Goal: Feedback & Contribution: Contribute content

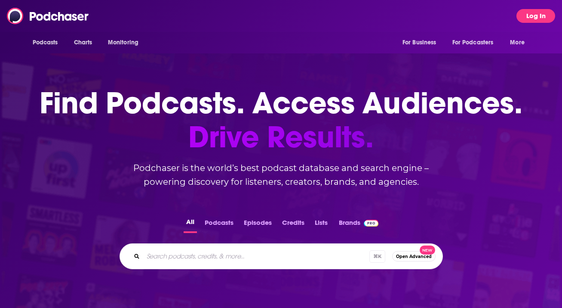
click at [525, 20] on button "Log In" at bounding box center [536, 16] width 39 height 14
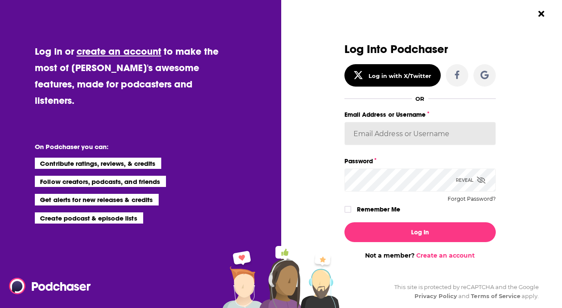
type input "[EMAIL_ADDRESS][PERSON_NAME][DOMAIN_NAME]"
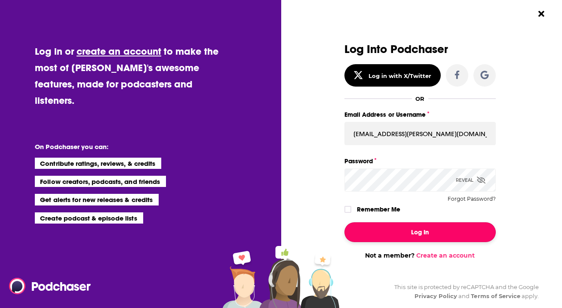
click at [412, 235] on button "Log In" at bounding box center [420, 232] width 151 height 20
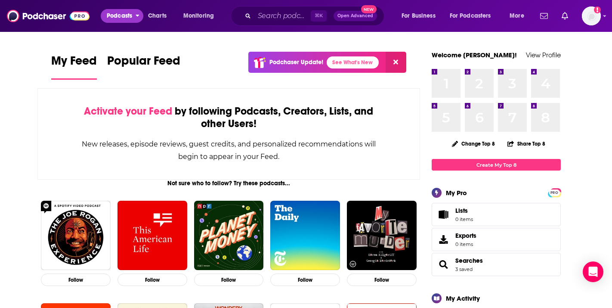
click at [132, 18] on span "Podcasts" at bounding box center [119, 16] width 25 height 12
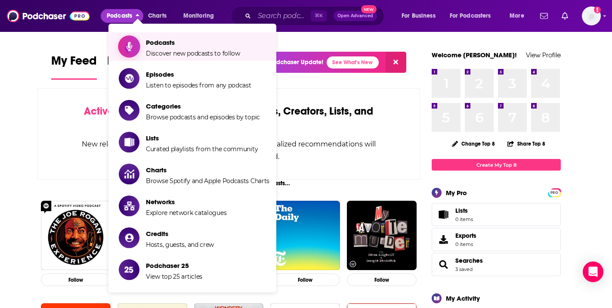
click at [154, 46] on span "Podcasts Discover new podcasts to follow" at bounding box center [193, 47] width 94 height 22
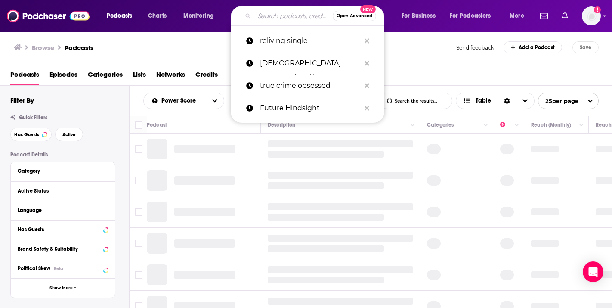
click at [286, 18] on input "Search podcasts, credits, & more..." at bounding box center [293, 16] width 78 height 14
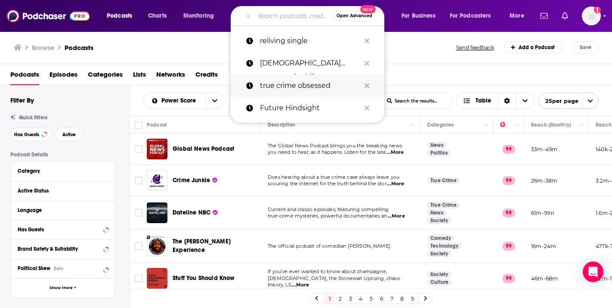
click at [305, 85] on p "true crime obsessed" at bounding box center [310, 85] width 100 height 22
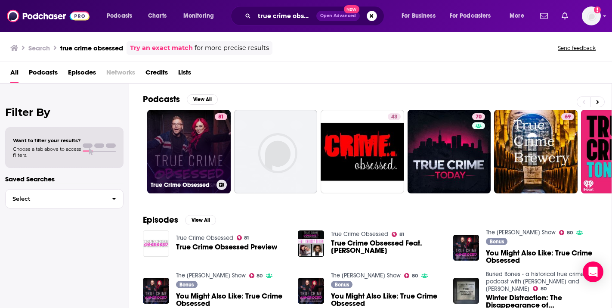
click at [191, 169] on link "81 True Crime Obsessed" at bounding box center [188, 151] width 83 height 83
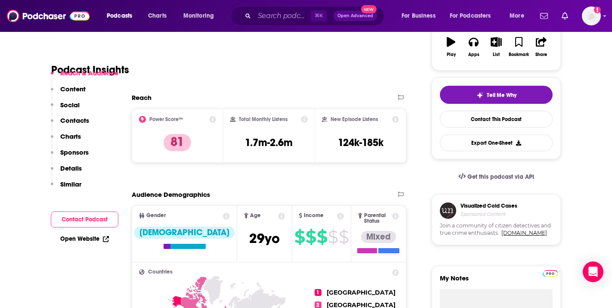
scroll to position [172, 0]
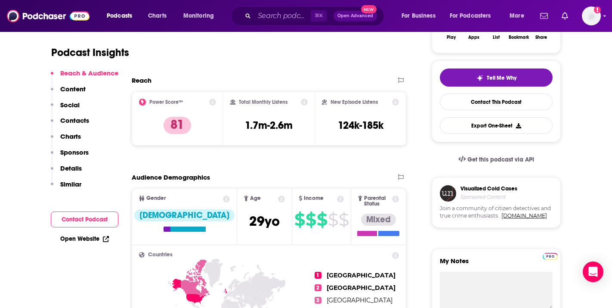
click at [211, 101] on icon at bounding box center [212, 102] width 7 height 7
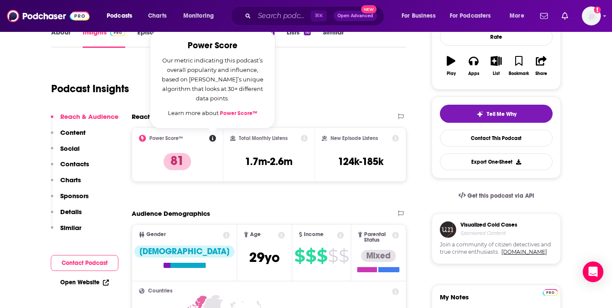
scroll to position [120, 0]
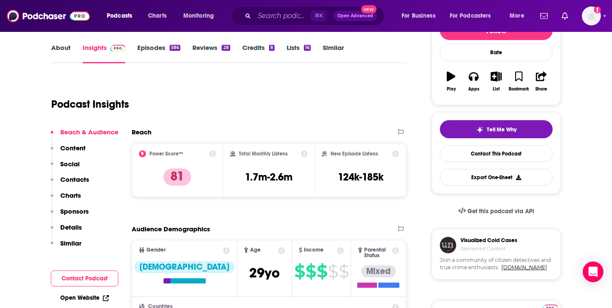
click at [326, 119] on div "Podcast Insights" at bounding box center [225, 99] width 348 height 44
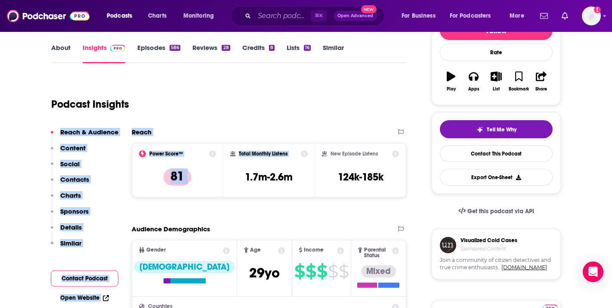
drag, startPoint x: 306, startPoint y: 153, endPoint x: 306, endPoint y: 111, distance: 42.2
click at [306, 111] on div "Podcast Insights" at bounding box center [225, 99] width 348 height 44
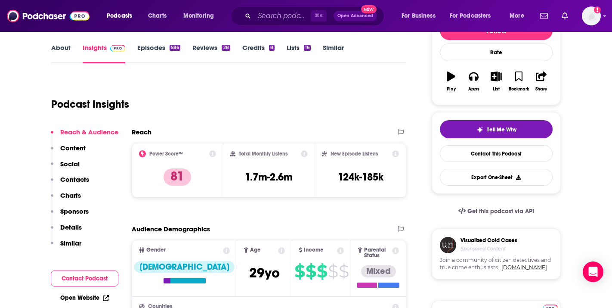
click at [275, 118] on div "Podcast Insights" at bounding box center [225, 99] width 348 height 44
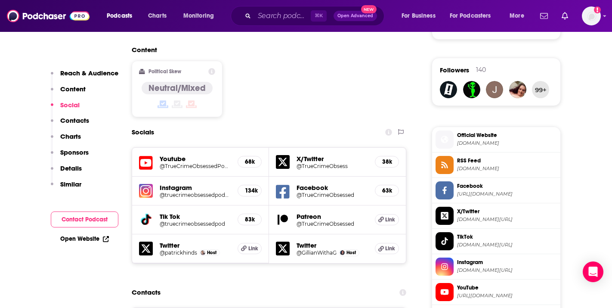
scroll to position [688, 0]
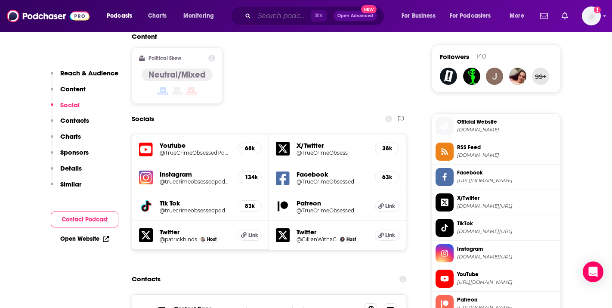
click at [305, 15] on input "Search podcasts, credits, & more..." at bounding box center [282, 16] width 56 height 14
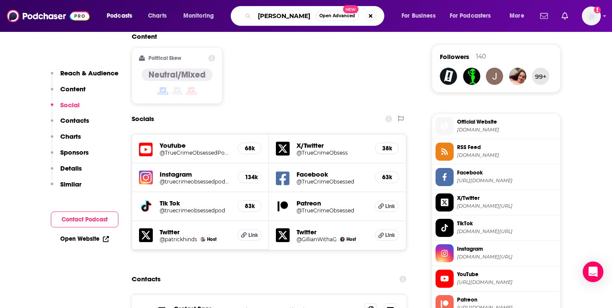
type input "[PERSON_NAME]"
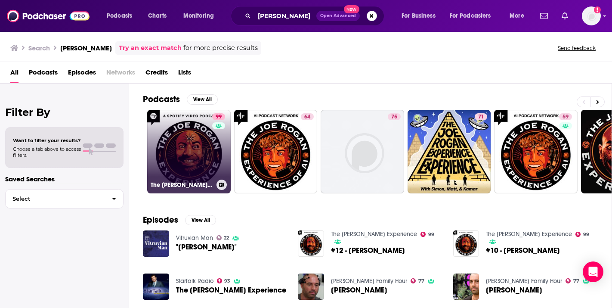
click at [182, 157] on link "99 The [PERSON_NAME] Experience" at bounding box center [188, 151] width 83 height 83
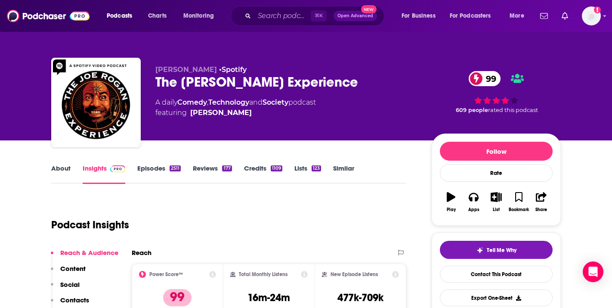
click at [321, 213] on div "Podcast Insights" at bounding box center [225, 219] width 348 height 44
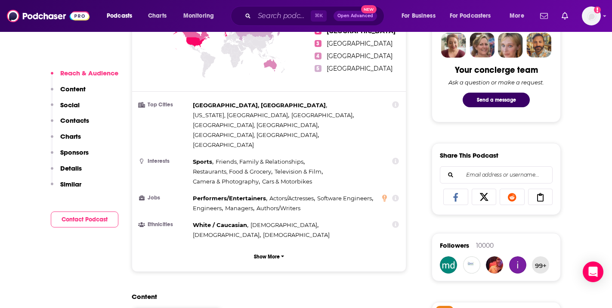
scroll to position [430, 0]
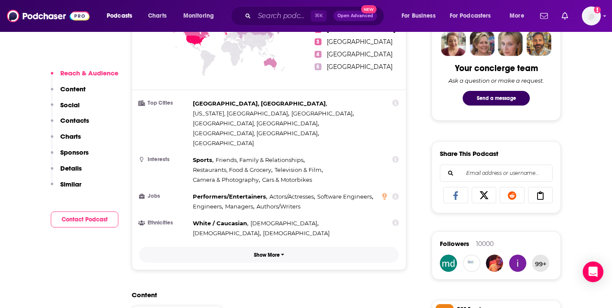
click at [209, 246] on button "Show More" at bounding box center [269, 254] width 260 height 16
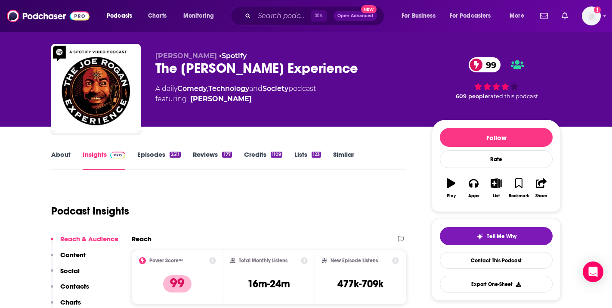
scroll to position [0, 0]
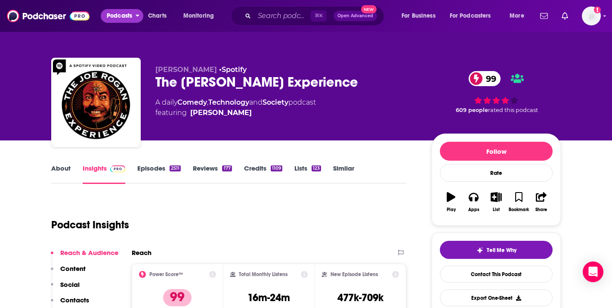
click at [113, 16] on span "Podcasts" at bounding box center [119, 16] width 25 height 12
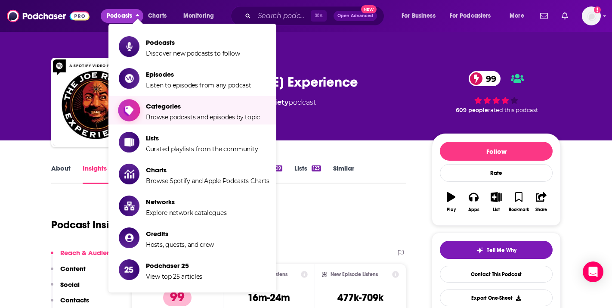
click at [171, 111] on span "Categories Browse podcasts and episodes by topic" at bounding box center [203, 110] width 114 height 22
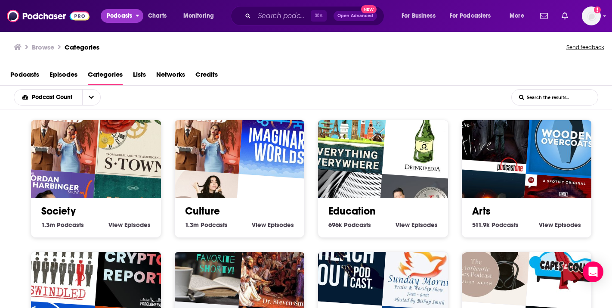
click at [129, 15] on span "Podcasts" at bounding box center [119, 16] width 25 height 12
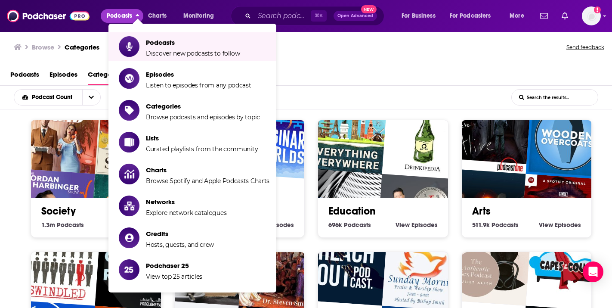
click at [148, 5] on div "Podcasts Charts Monitoring ⌘ K Open Advanced New For Business For Podcasters Mo…" at bounding box center [306, 16] width 612 height 32
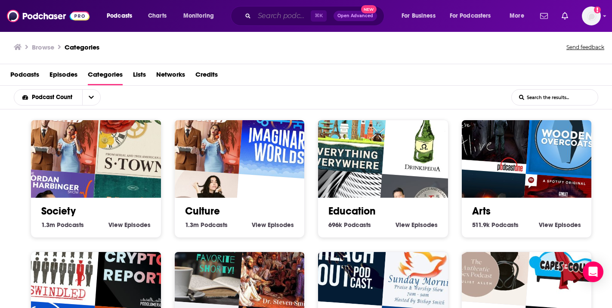
click at [263, 18] on input "Search podcasts, credits, & more..." at bounding box center [282, 16] width 56 height 14
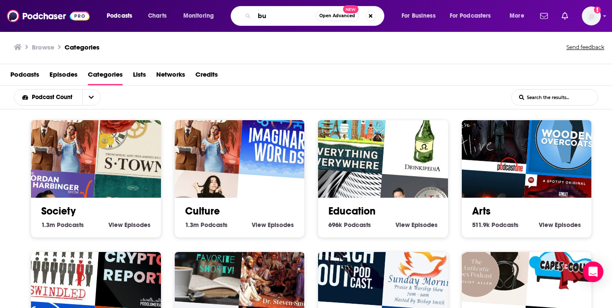
type input "b"
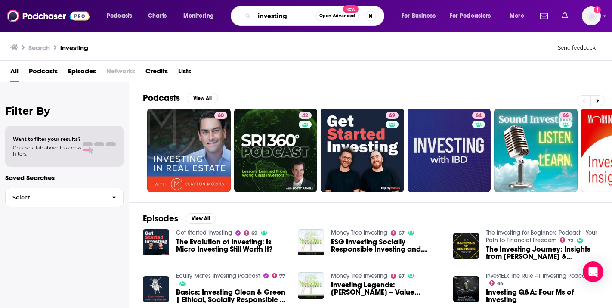
click at [295, 15] on input "investing" at bounding box center [284, 16] width 61 height 14
type input "investing "crypto""
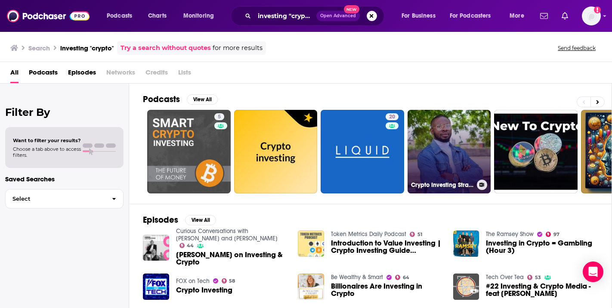
click at [449, 131] on link "Crypto Investing Strategies" at bounding box center [448, 151] width 83 height 83
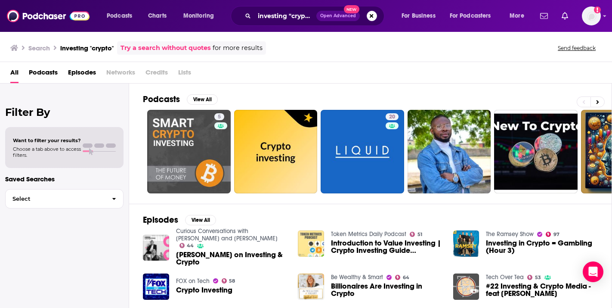
click at [193, 47] on link "Try a search without quotes" at bounding box center [165, 48] width 90 height 10
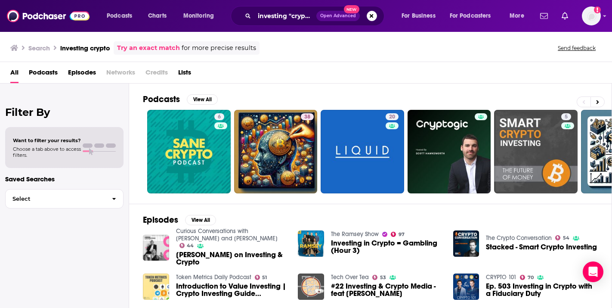
click at [157, 46] on link "Try an exact match" at bounding box center [148, 48] width 63 height 10
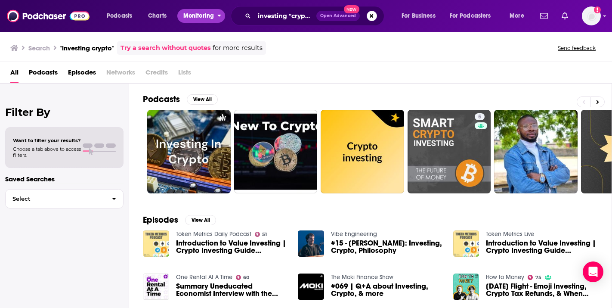
click at [191, 18] on span "Monitoring" at bounding box center [198, 16] width 31 height 12
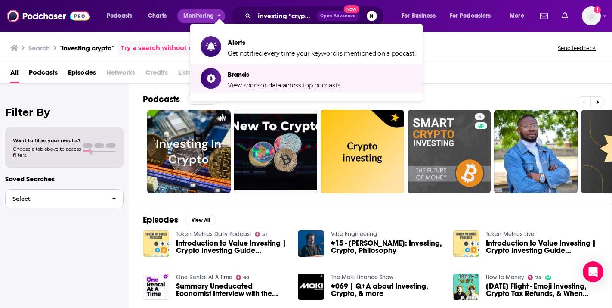
click at [70, 202] on button "Select" at bounding box center [64, 198] width 118 height 19
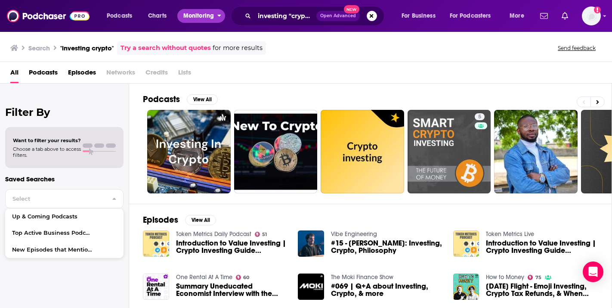
click at [197, 12] on span "Monitoring" at bounding box center [198, 16] width 31 height 12
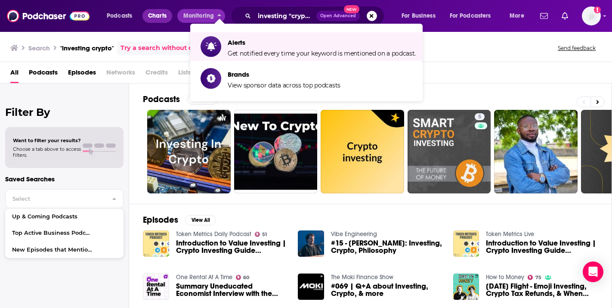
click at [159, 17] on span "Charts" at bounding box center [157, 16] width 18 height 12
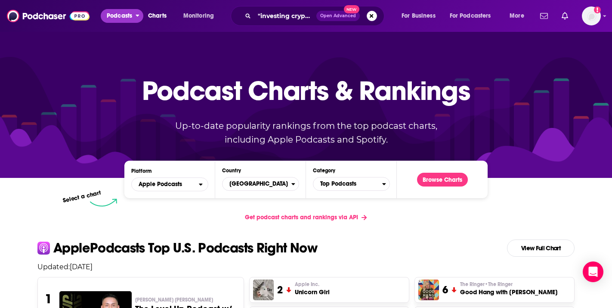
click at [124, 19] on span "Podcasts" at bounding box center [119, 16] width 25 height 12
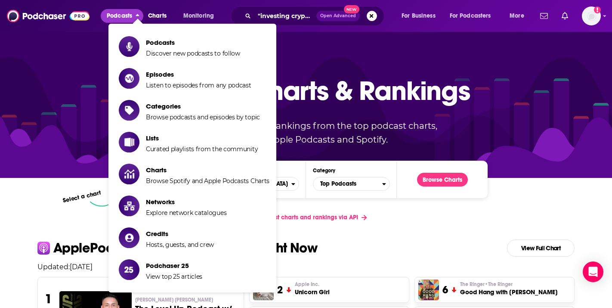
click at [152, 5] on div "Podcasts Charts Monitoring "investing crypto" Open Advanced New For Business Fo…" at bounding box center [306, 16] width 612 height 32
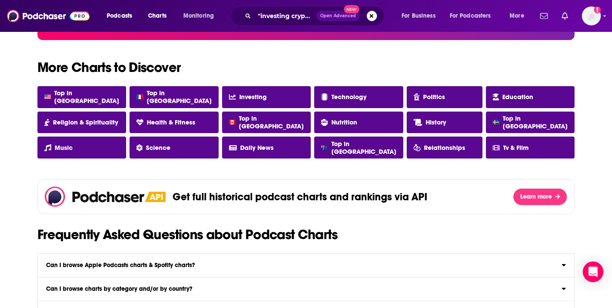
scroll to position [740, 0]
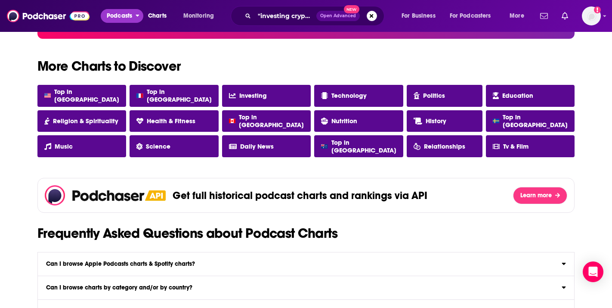
click at [125, 15] on span "Podcasts" at bounding box center [119, 16] width 25 height 12
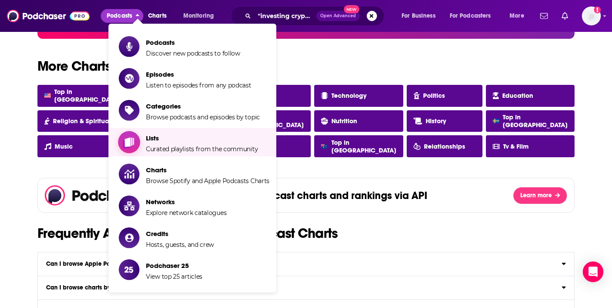
click at [162, 142] on span "Lists Curated playlists from the community" at bounding box center [202, 142] width 112 height 22
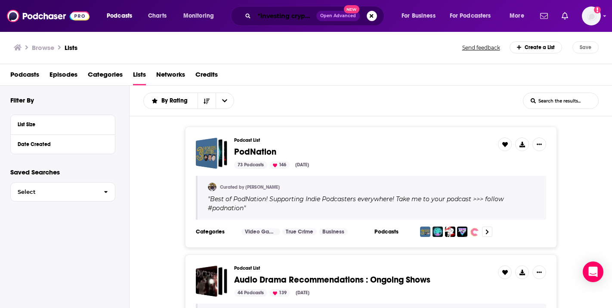
click at [289, 19] on input ""investing crypto"" at bounding box center [285, 16] width 62 height 14
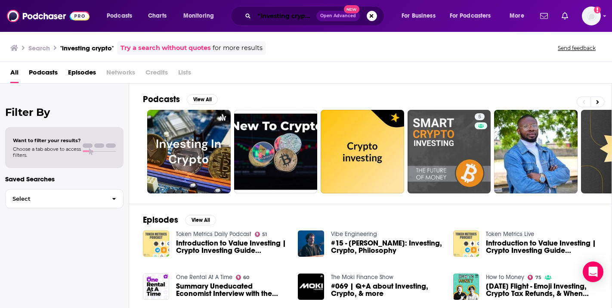
click at [273, 18] on input ""investing crypto"" at bounding box center [285, 16] width 62 height 14
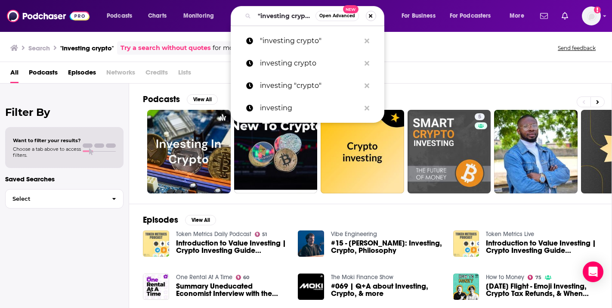
click at [369, 17] on button "Search podcasts, credits, & more..." at bounding box center [371, 16] width 10 height 10
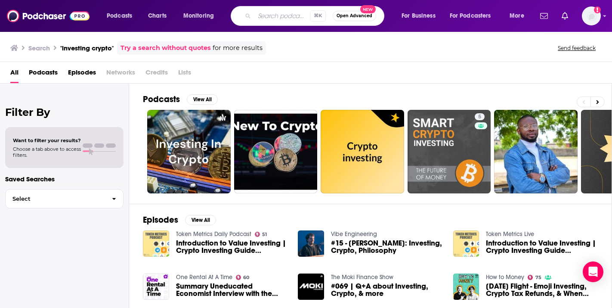
click at [212, 31] on div "Podcasts Charts Monitoring ⌘ K Open Advanced New For Business For Podcasters Mo…" at bounding box center [306, 16] width 612 height 32
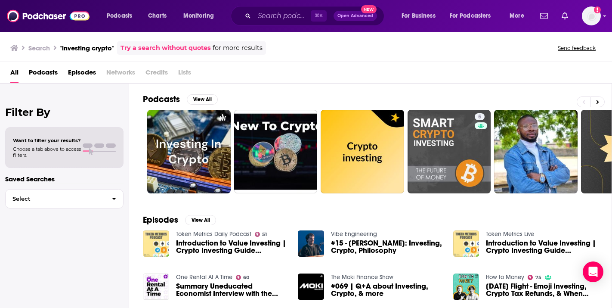
click at [184, 73] on span "Lists" at bounding box center [184, 74] width 13 height 18
click at [183, 71] on span "Lists" at bounding box center [184, 74] width 13 height 18
click at [123, 15] on span "Podcasts" at bounding box center [119, 16] width 25 height 12
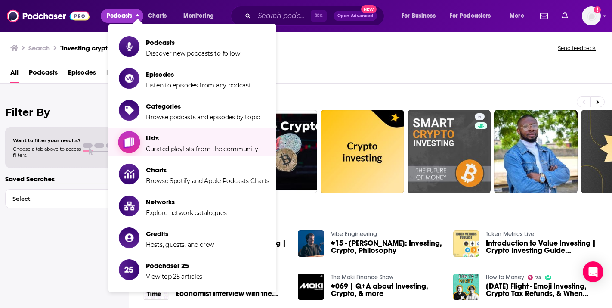
click at [139, 145] on span "Show item sub-menu" at bounding box center [129, 142] width 66 height 66
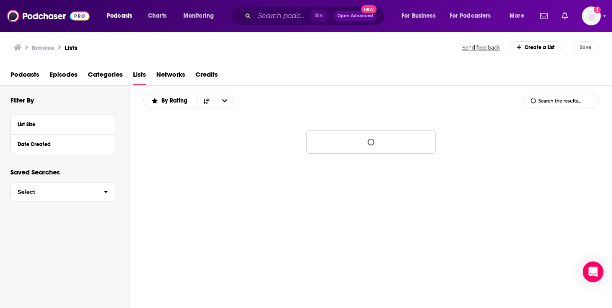
click at [538, 50] on div "Create a List" at bounding box center [535, 47] width 53 height 12
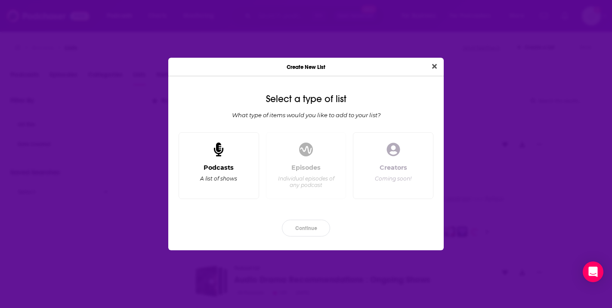
click at [229, 165] on div "Podcasts" at bounding box center [218, 167] width 30 height 8
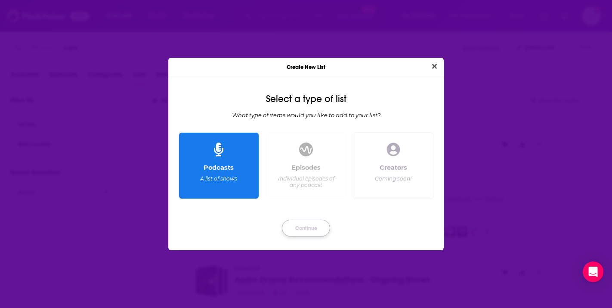
click at [315, 230] on button "Continue" at bounding box center [306, 227] width 48 height 17
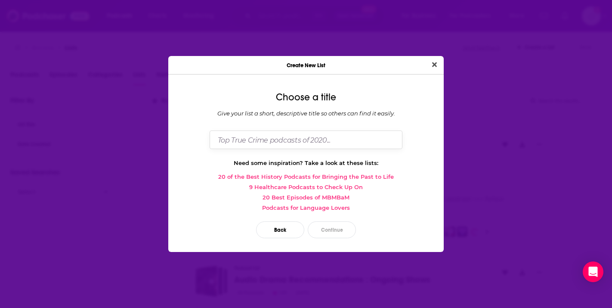
click at [251, 142] on input "Dialog" at bounding box center [305, 139] width 193 height 18
type input "[PERSON_NAME] podcasts"
click at [428, 59] on button "Close" at bounding box center [434, 64] width 12 height 11
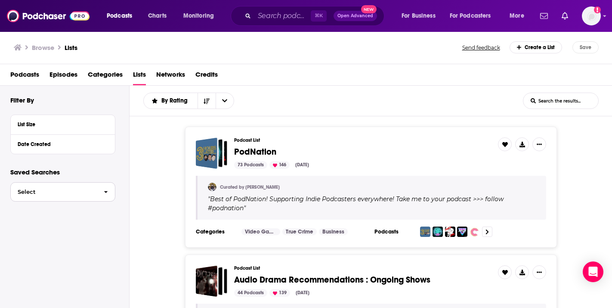
click at [34, 194] on span "Select" at bounding box center [54, 192] width 86 height 6
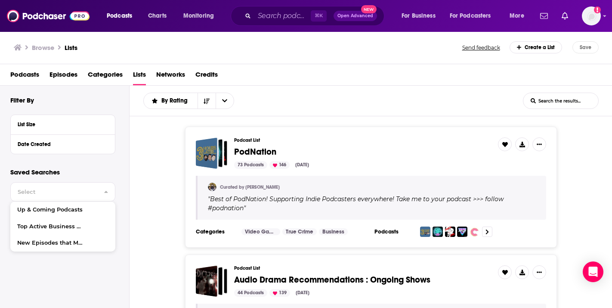
click at [527, 49] on div "Create a List" at bounding box center [535, 47] width 53 height 12
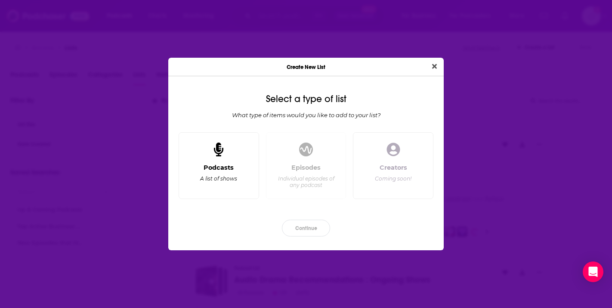
click at [217, 179] on div "A list of shows" at bounding box center [218, 178] width 37 height 6
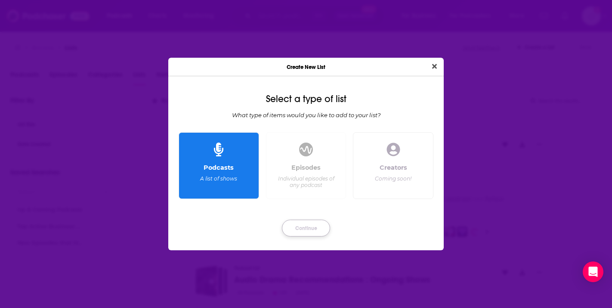
click at [300, 231] on button "Continue" at bounding box center [306, 227] width 48 height 17
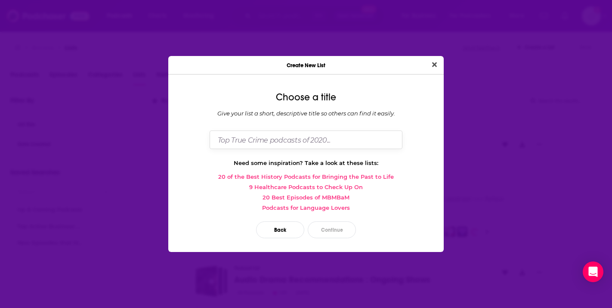
click at [278, 142] on input "Dialog" at bounding box center [305, 139] width 193 height 18
type input "[PERSON_NAME]"s Test"
click at [333, 229] on button "Continue" at bounding box center [332, 229] width 48 height 17
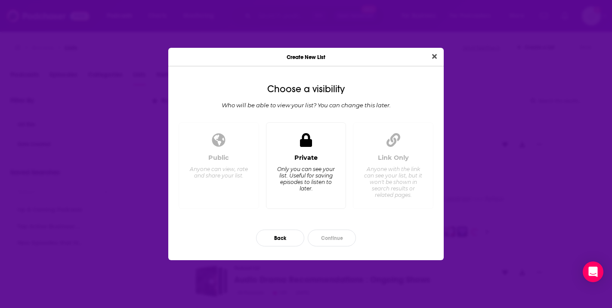
click at [306, 172] on div "Only you can see your list. Useful for saving episodes to listen to later." at bounding box center [305, 179] width 59 height 26
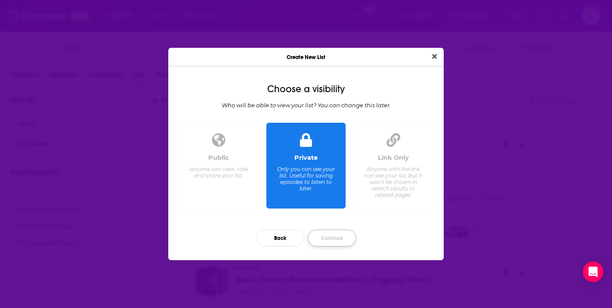
click at [336, 237] on button "Continue" at bounding box center [332, 237] width 48 height 17
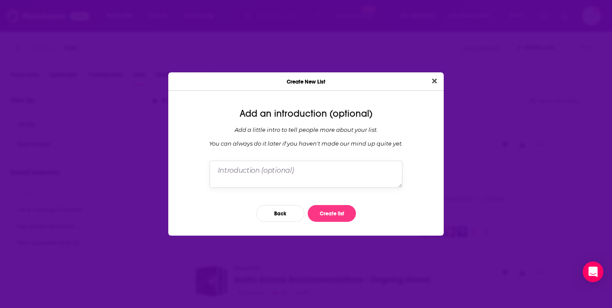
click at [286, 170] on textarea "Dialog" at bounding box center [305, 173] width 193 height 27
type textarea "things to test this feature"
click at [345, 216] on button "Create list" at bounding box center [332, 213] width 48 height 17
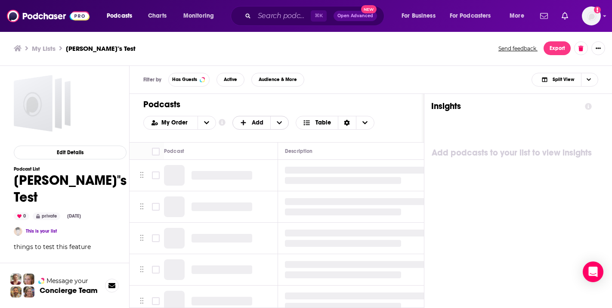
click at [248, 123] on span "+ Add" at bounding box center [245, 123] width 11 height 6
click at [256, 139] on div "Add Podcasts" at bounding box center [261, 136] width 58 height 15
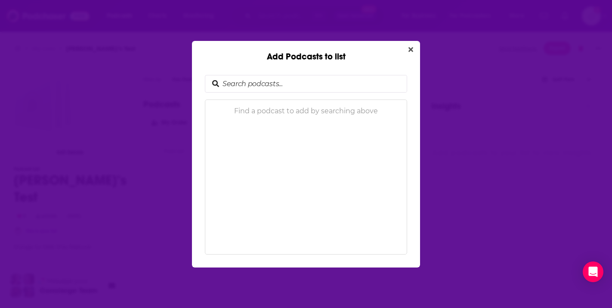
click at [275, 86] on input "Add Podcasts to list" at bounding box center [313, 83] width 188 height 17
type input "true crime"
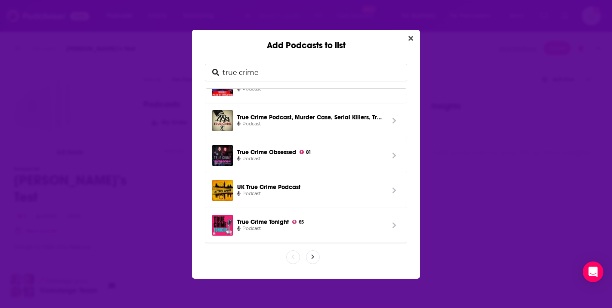
scroll to position [124, 0]
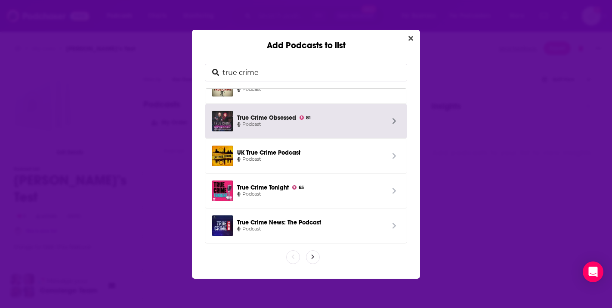
click at [281, 117] on span "True Crime Obsessed 81" at bounding box center [310, 116] width 147 height 7
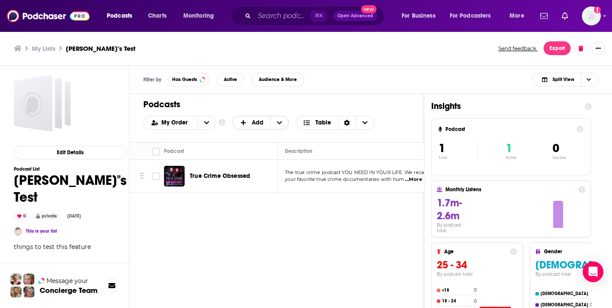
click at [249, 120] on span "+ Add" at bounding box center [245, 123] width 11 height 6
click at [247, 135] on span "Add Podcasts" at bounding box center [261, 136] width 44 height 5
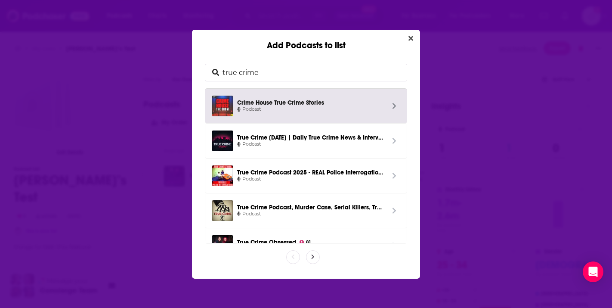
click at [239, 74] on input "true crime" at bounding box center [313, 72] width 188 height 17
drag, startPoint x: 260, startPoint y: 73, endPoint x: 154, endPoint y: 72, distance: 106.7
click at [154, 72] on div "Add Podcasts to list true crime Crime House True Crime Stories Podcast True Cri…" at bounding box center [306, 154] width 612 height 308
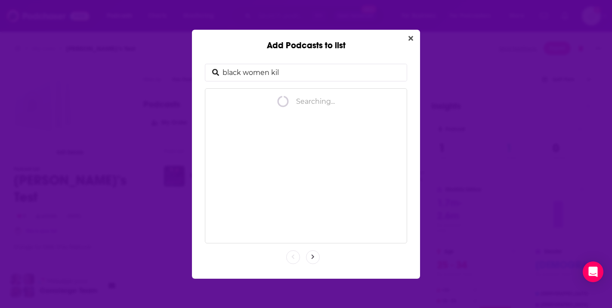
type input "black women kill"
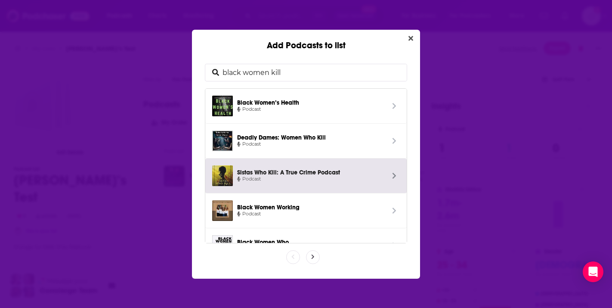
click at [246, 186] on link "Sistas Who Kill: A True Crime Podcast Podcast" at bounding box center [305, 175] width 201 height 35
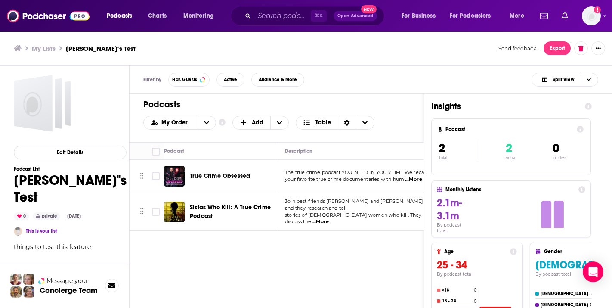
click at [466, 65] on div "My Lists [PERSON_NAME]"s Test Send feedback. Export" at bounding box center [306, 48] width 612 height 35
click at [370, 241] on div "Podcasts Add My Order Customize Your List Order Select the “My Order” sort and …" at bounding box center [276, 238] width 295 height 288
click at [404, 246] on div "Podcasts Add My Order Customize Your List Order Select the “My Order” sort and …" at bounding box center [276, 238] width 295 height 288
click at [293, 256] on div "Podcasts Add My Order Customize Your List Order Select the “My Order” sort and …" at bounding box center [276, 238] width 295 height 288
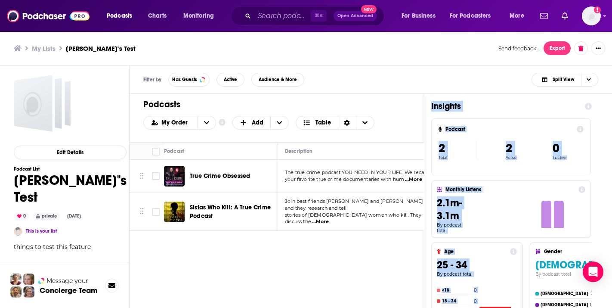
drag, startPoint x: 511, startPoint y: 96, endPoint x: 456, endPoint y: 333, distance: 243.9
click at [456, 307] on html "Podcasts Charts Monitoring ⌘ K Open Advanced New For Business For Podcasters Mo…" at bounding box center [306, 154] width 612 height 308
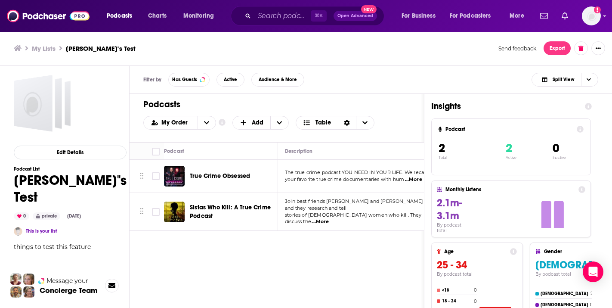
click at [353, 267] on div "Podcasts Add My Order Customize Your List Order Select the “My Order” sort and …" at bounding box center [276, 238] width 295 height 288
click at [120, 253] on div "Edit Details Podcast List [PERSON_NAME]"s Test 0 private [DATE] This is your li…" at bounding box center [64, 226] width 129 height 320
click at [332, 68] on div "Filter by Has Guests Active Audience & More Split View" at bounding box center [370, 80] width 482 height 28
click at [226, 79] on span "Active" at bounding box center [230, 79] width 13 height 5
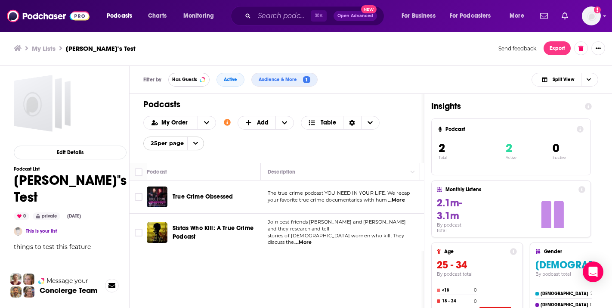
click at [190, 79] on span "Has Guests" at bounding box center [184, 79] width 25 height 5
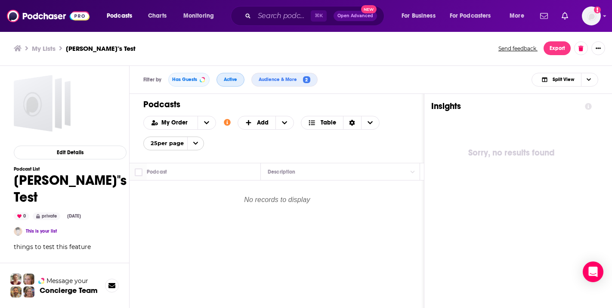
click at [233, 81] on span "Active" at bounding box center [230, 79] width 13 height 5
click at [280, 80] on span "Audience & More" at bounding box center [280, 79] width 42 height 5
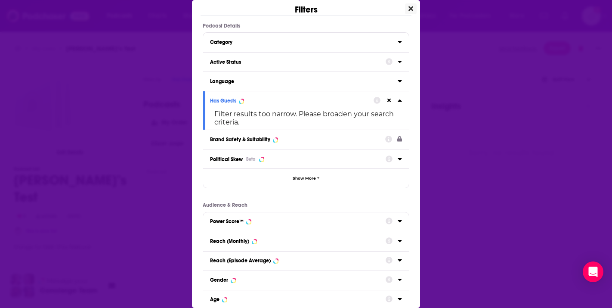
click at [413, 8] on button "Close" at bounding box center [411, 8] width 12 height 11
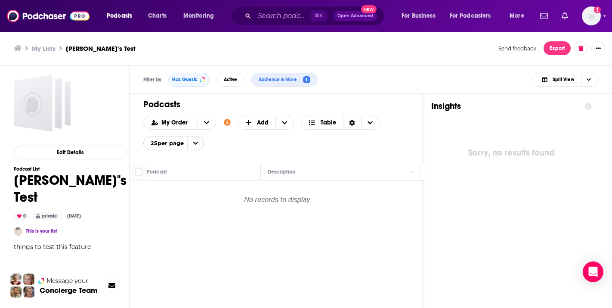
click at [390, 60] on div "My Lists [PERSON_NAME]"s Test Send feedback. Export" at bounding box center [306, 48] width 612 height 35
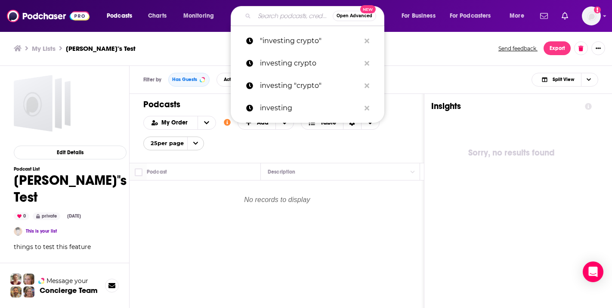
click at [279, 16] on input "Search podcasts, credits, & more..." at bounding box center [293, 16] width 78 height 14
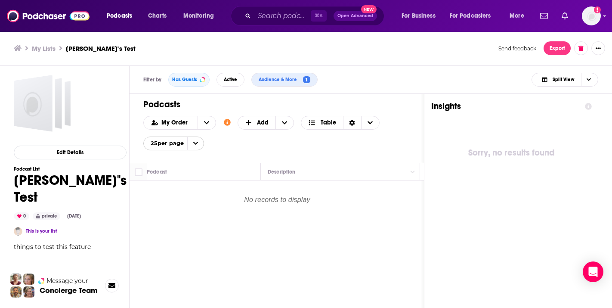
click at [179, 35] on div "My Lists [PERSON_NAME]"s Test Send feedback. Export" at bounding box center [306, 48] width 612 height 35
click at [122, 18] on span "Podcasts" at bounding box center [119, 16] width 25 height 12
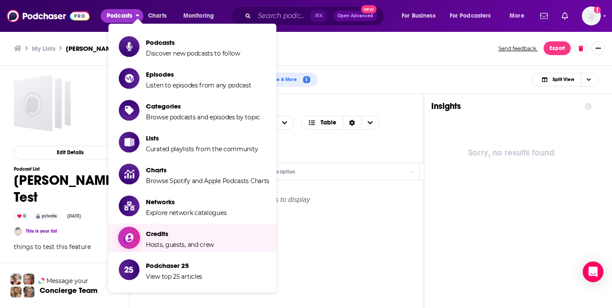
drag, startPoint x: 181, startPoint y: 237, endPoint x: 181, endPoint y: 233, distance: 4.7
click at [181, 233] on span "Credits Hosts, guests, and crew" at bounding box center [180, 238] width 68 height 22
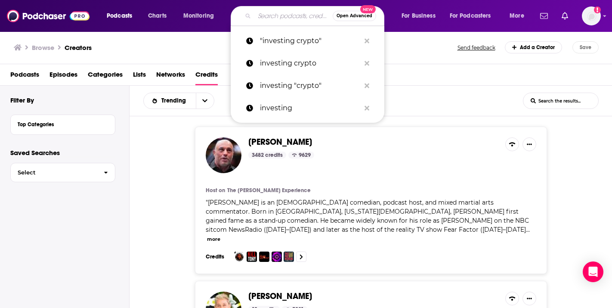
click at [290, 17] on input "Search podcasts, credits, & more..." at bounding box center [293, 16] width 78 height 14
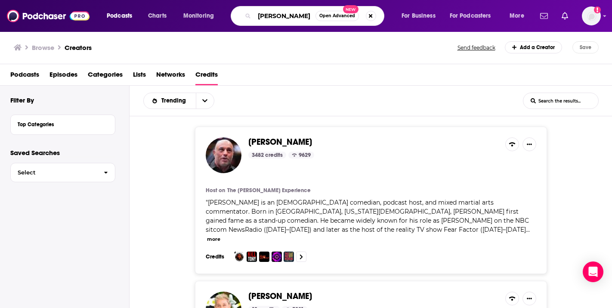
type input "[PERSON_NAME]"
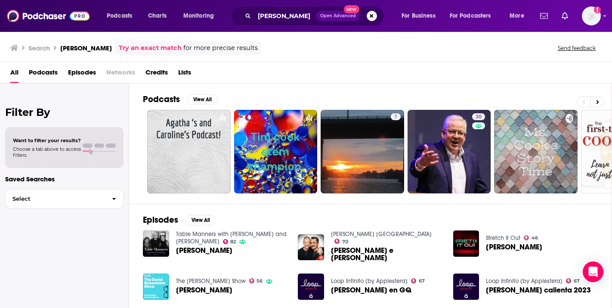
click at [378, 200] on div "Podcasts View All 7 30 36 + 58" at bounding box center [377, 143] width 469 height 120
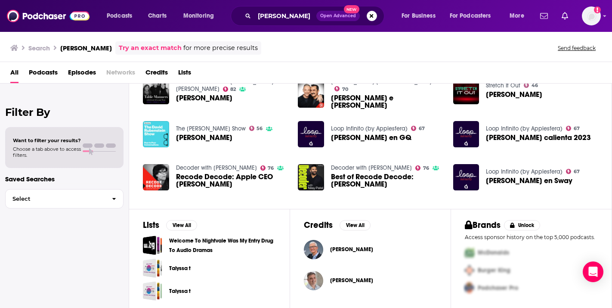
scroll to position [154, 0]
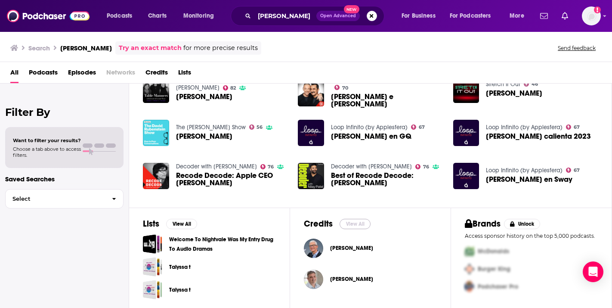
click at [356, 222] on button "View All" at bounding box center [354, 224] width 31 height 10
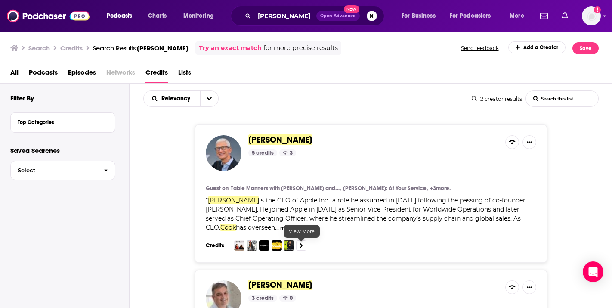
click at [304, 248] on link at bounding box center [301, 245] width 10 height 10
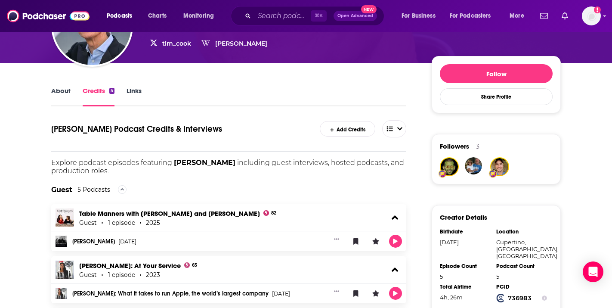
scroll to position [103, 0]
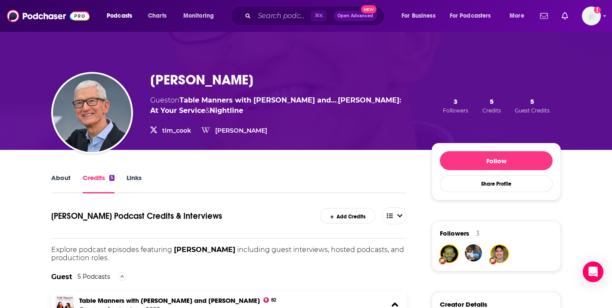
scroll to position [0, 0]
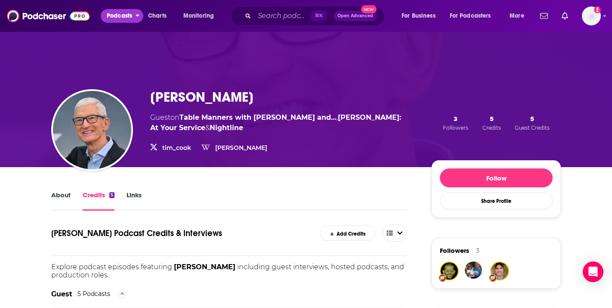
click at [120, 18] on span "Podcasts" at bounding box center [119, 16] width 25 height 12
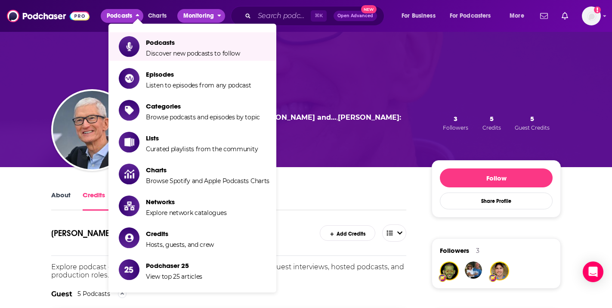
click at [190, 17] on span "Monitoring" at bounding box center [198, 16] width 31 height 12
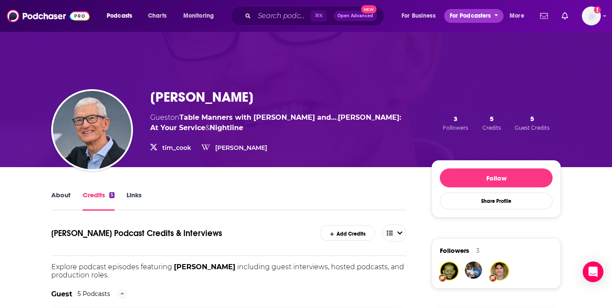
click at [471, 16] on span "For Podcasters" at bounding box center [470, 16] width 41 height 12
